Goal: Navigation & Orientation: Find specific page/section

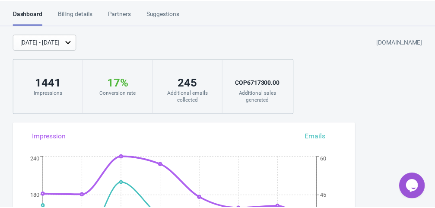
scroll to position [43, 0]
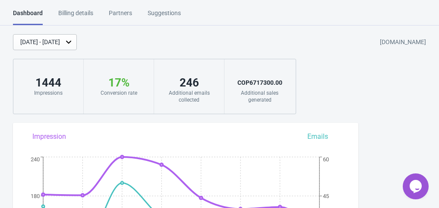
click at [76, 22] on div "Billing details" at bounding box center [75, 16] width 35 height 15
click at [72, 14] on div "Billing details" at bounding box center [75, 16] width 35 height 15
click at [78, 16] on div "Billing details" at bounding box center [75, 16] width 35 height 15
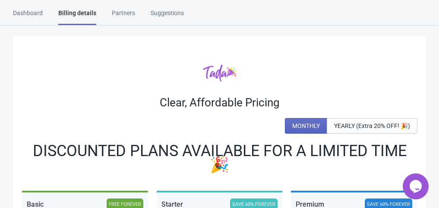
click at [123, 10] on div "Partners" at bounding box center [123, 16] width 23 height 15
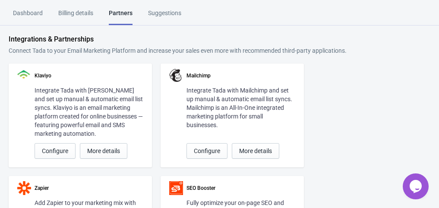
click at [75, 9] on div "Billing details" at bounding box center [75, 16] width 35 height 15
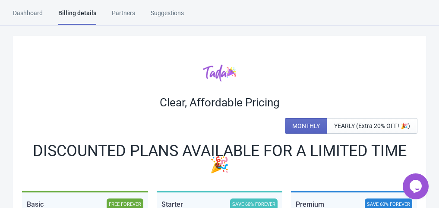
click at [125, 19] on div "Partners" at bounding box center [123, 16] width 23 height 15
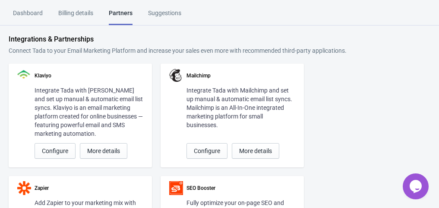
click at [170, 18] on div "Suggestions" at bounding box center [164, 16] width 33 height 15
